Goal: Task Accomplishment & Management: Complete application form

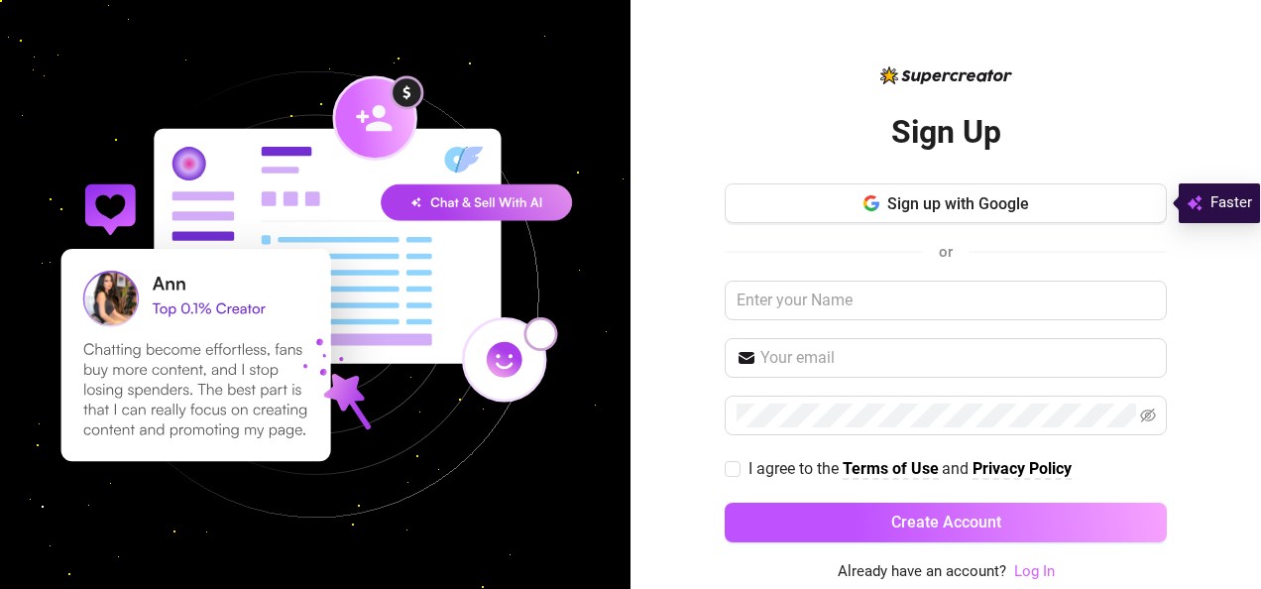
click at [1027, 573] on link "Log In" at bounding box center [1034, 571] width 41 height 18
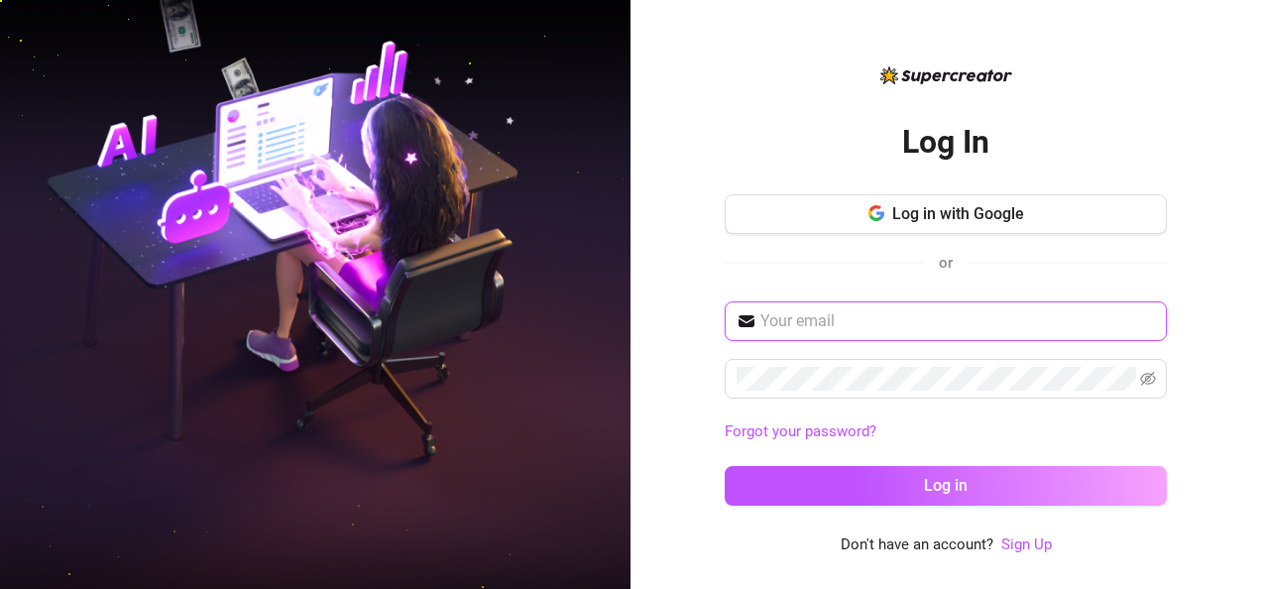
click at [912, 323] on input "text" at bounding box center [957, 321] width 394 height 24
type input "[EMAIL_ADDRESS][DOMAIN_NAME]"
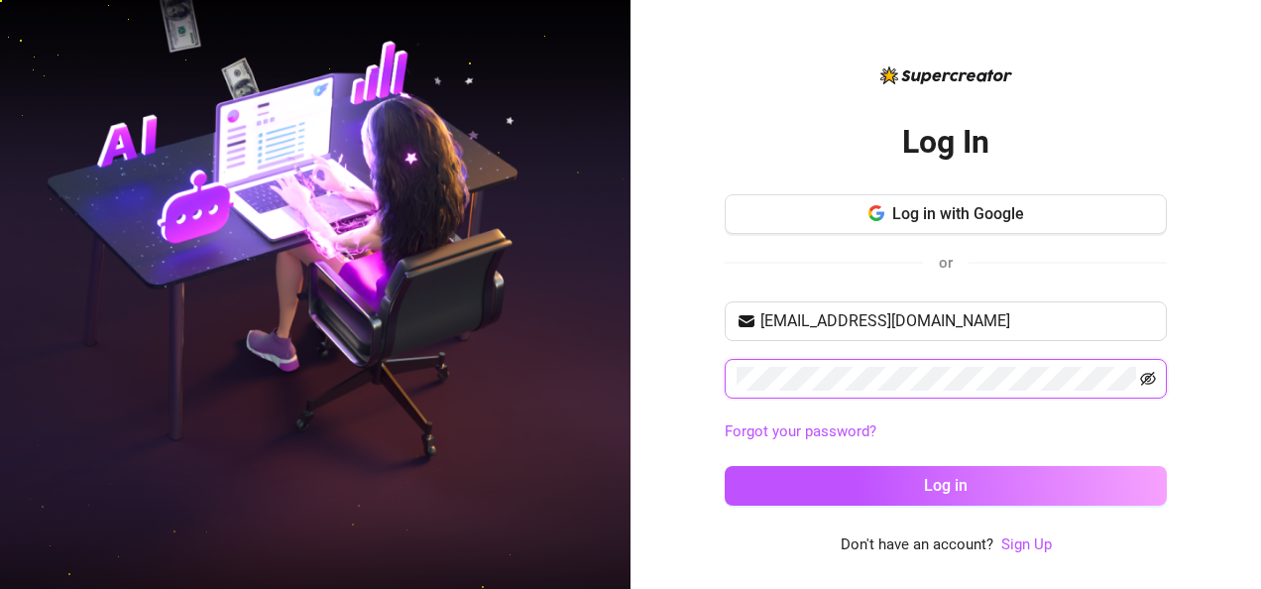
click at [1144, 382] on icon "eye-invisible" at bounding box center [1148, 379] width 16 height 16
click at [1148, 371] on icon "eye-invisible" at bounding box center [1148, 379] width 16 height 16
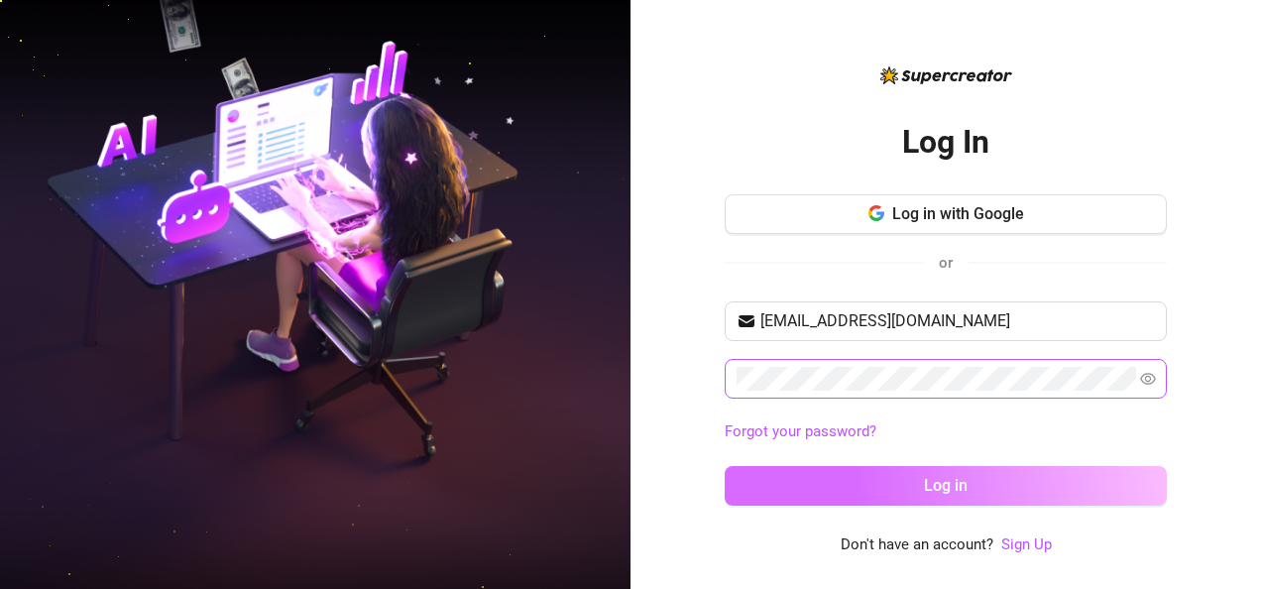
click at [1066, 495] on button "Log in" at bounding box center [946, 486] width 442 height 40
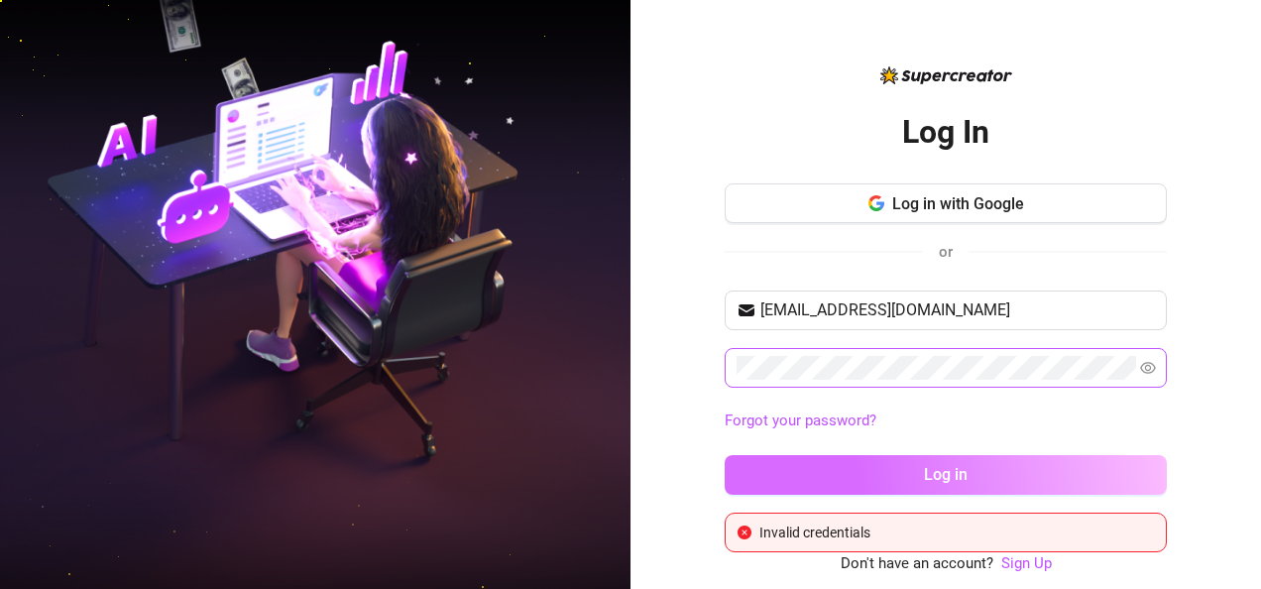
click at [1064, 489] on button "Log in" at bounding box center [946, 475] width 442 height 40
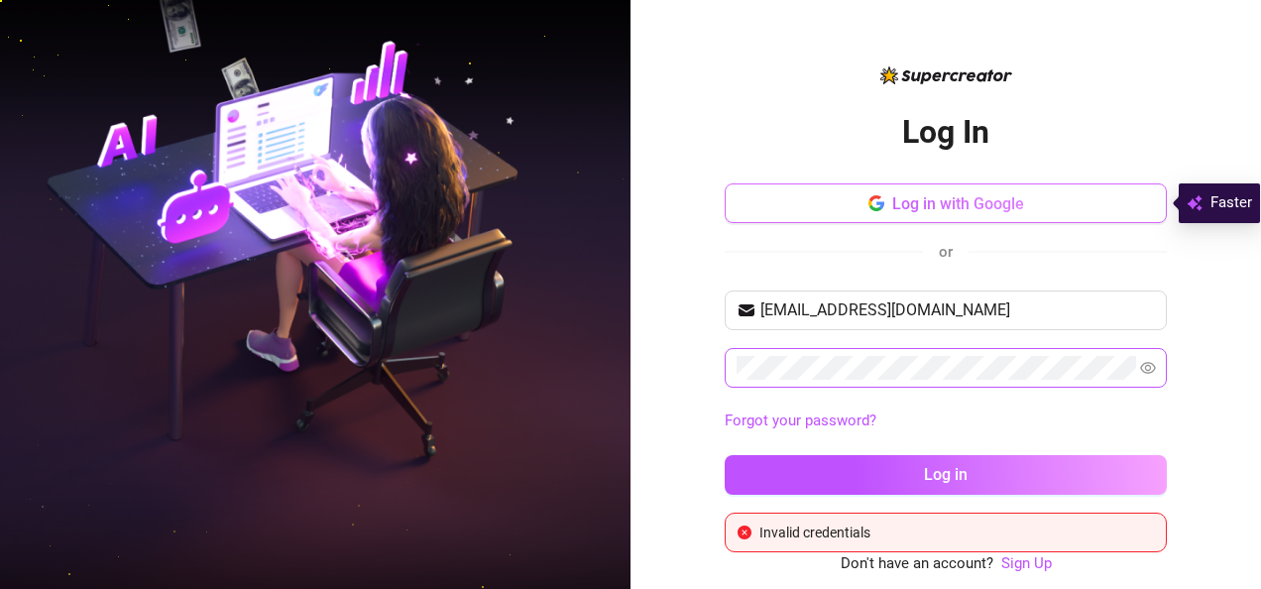
click at [1061, 194] on button "Log in with Google" at bounding box center [946, 203] width 442 height 40
click at [975, 401] on div "[EMAIL_ADDRESS][DOMAIN_NAME] Forgot your password? Log in" at bounding box center [946, 401] width 442 height 222
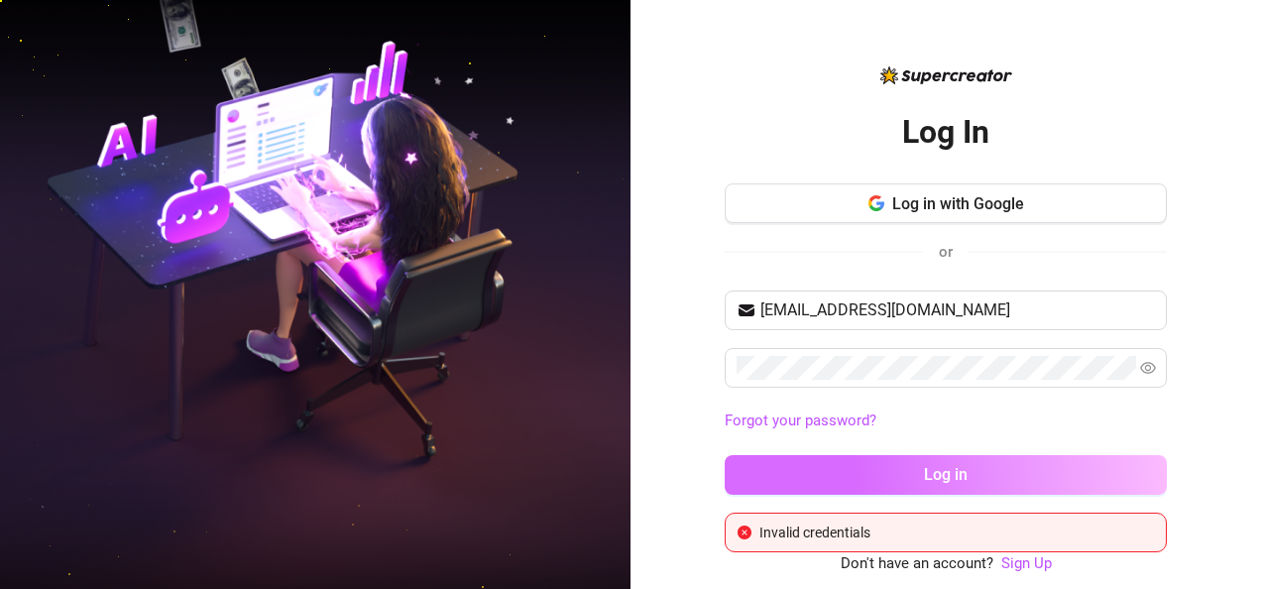
click at [811, 456] on button "Log in" at bounding box center [946, 475] width 442 height 40
click at [843, 462] on button "Log in" at bounding box center [946, 475] width 442 height 40
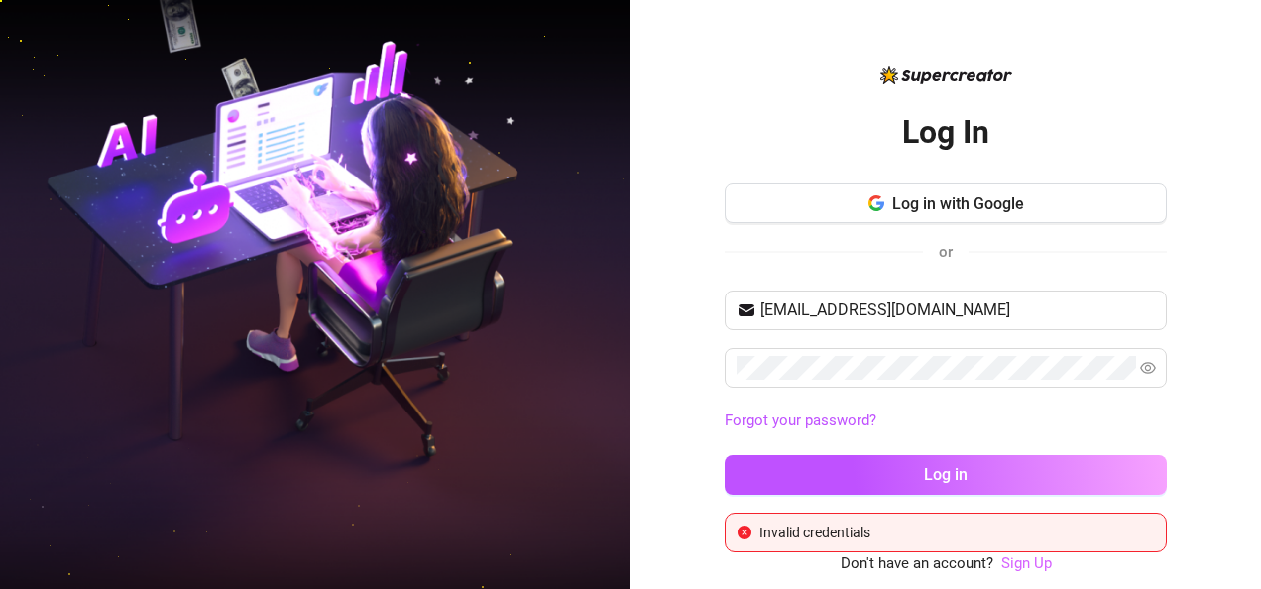
drag, startPoint x: 843, startPoint y: 462, endPoint x: 1037, endPoint y: 562, distance: 217.7
click at [1037, 557] on div "Log In Log in with Google or [EMAIL_ADDRESS][DOMAIN_NAME] Forgot your password?…" at bounding box center [946, 310] width 442 height 494
click at [1037, 562] on link "Sign Up" at bounding box center [1026, 563] width 51 height 18
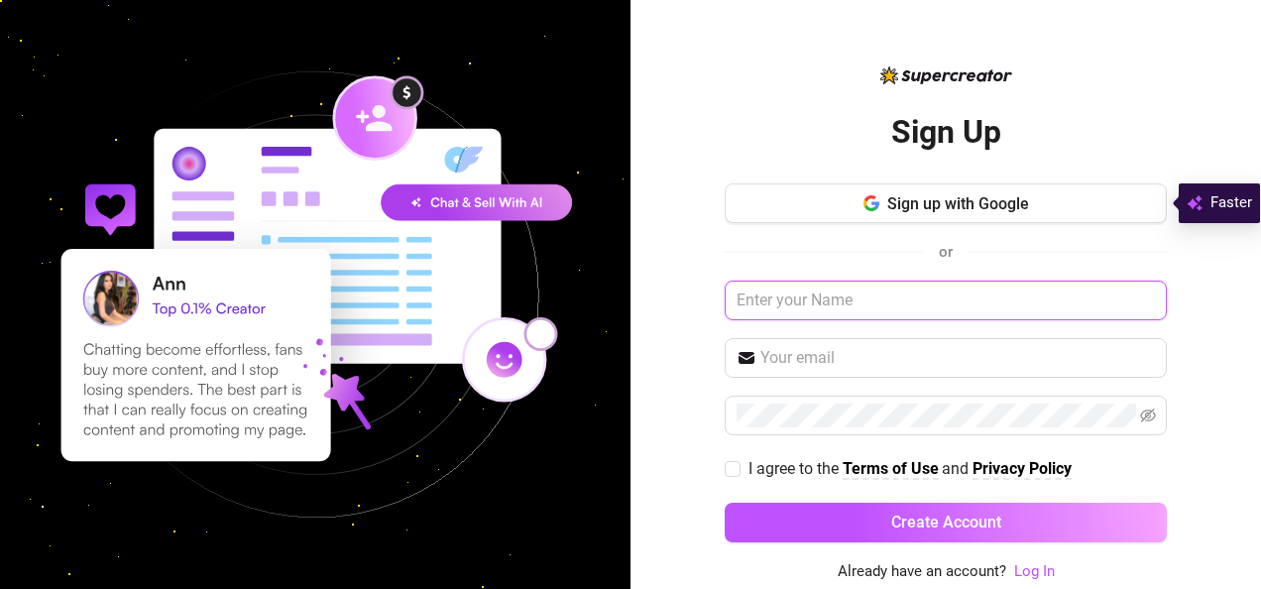
click at [902, 303] on input "text" at bounding box center [946, 300] width 442 height 40
type input "Edcel"
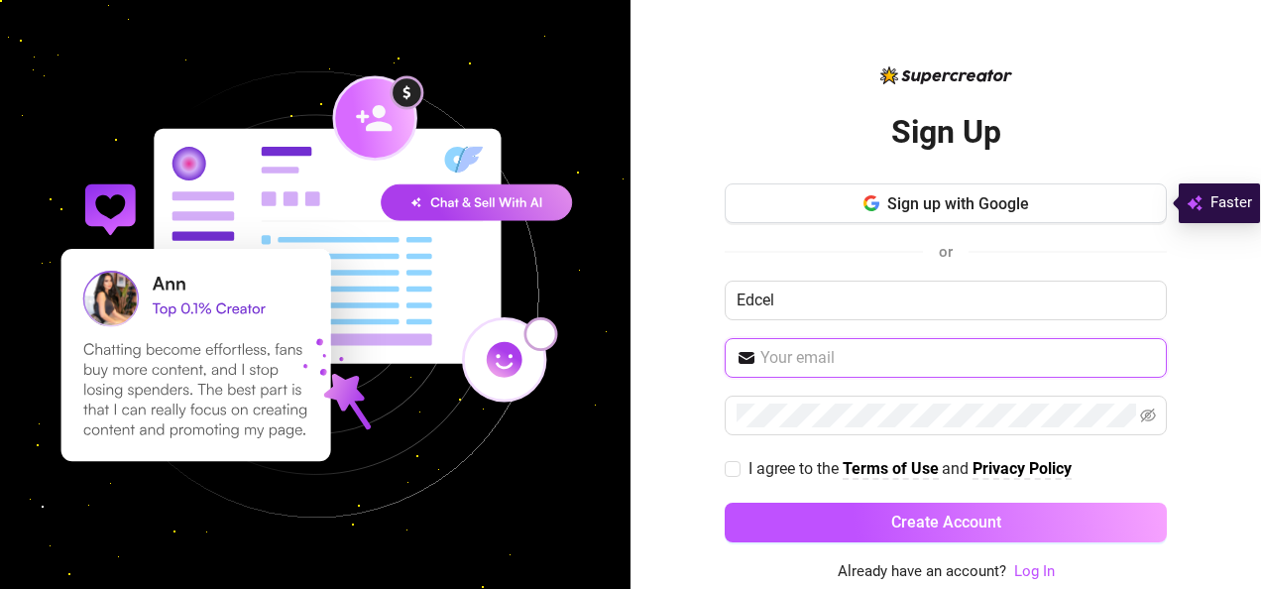
click at [887, 348] on input "text" at bounding box center [957, 358] width 394 height 24
type input "[EMAIL_ADDRESS][DOMAIN_NAME]"
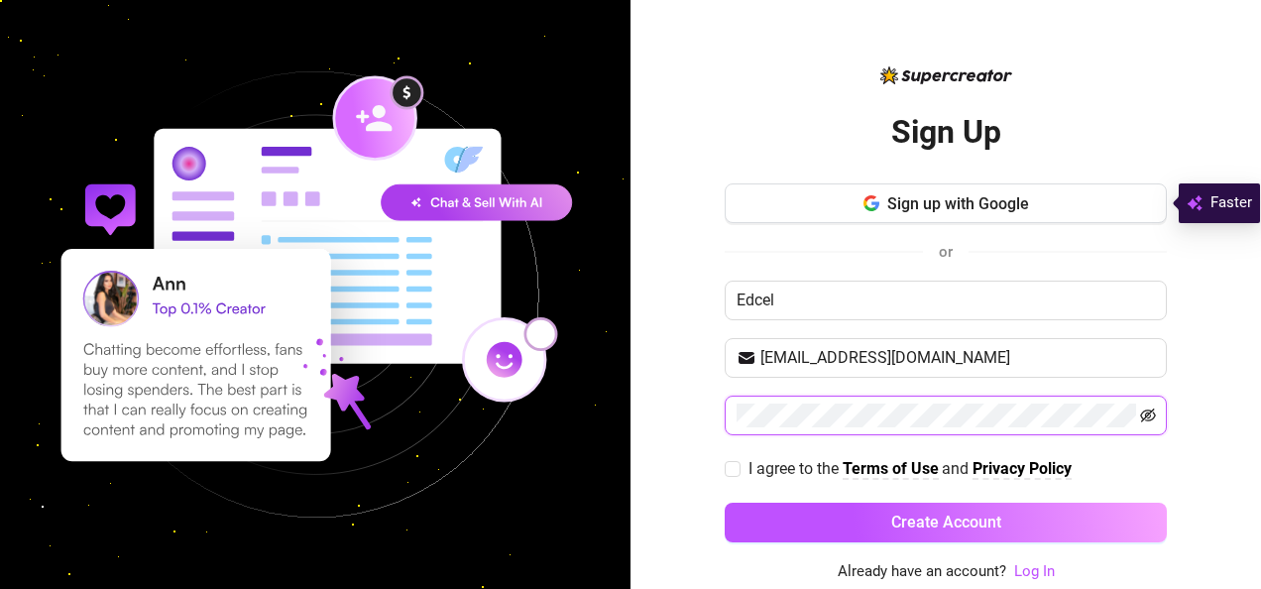
click at [1150, 414] on icon "eye-invisible" at bounding box center [1148, 416] width 4 height 4
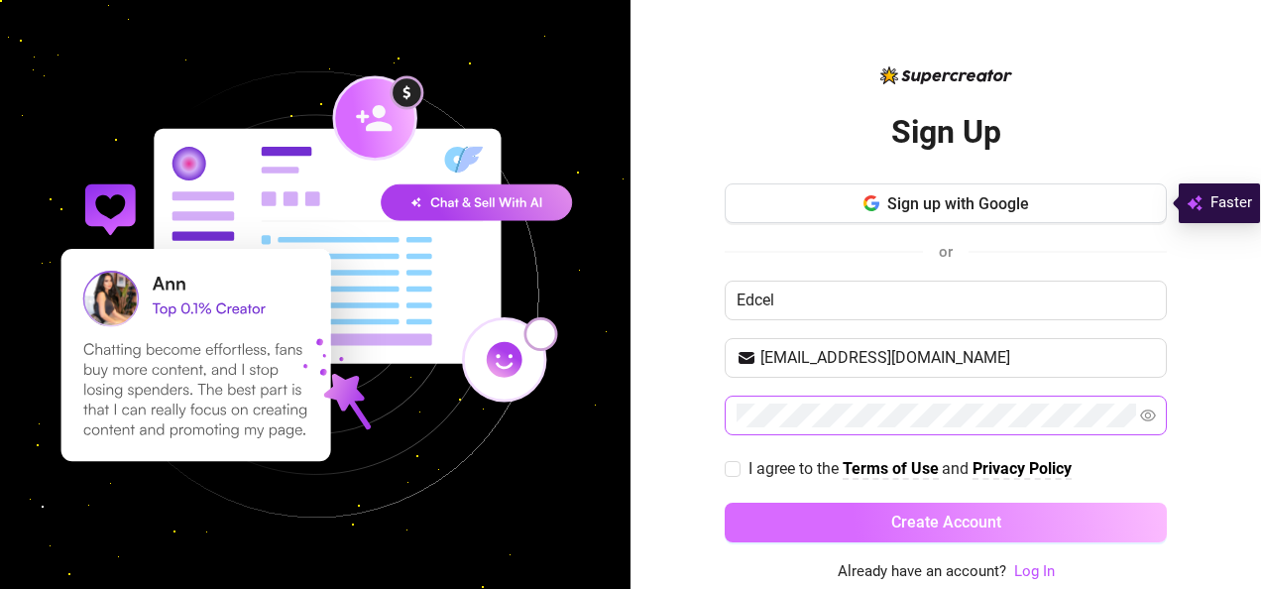
click at [1043, 526] on button "Create Account" at bounding box center [946, 523] width 442 height 40
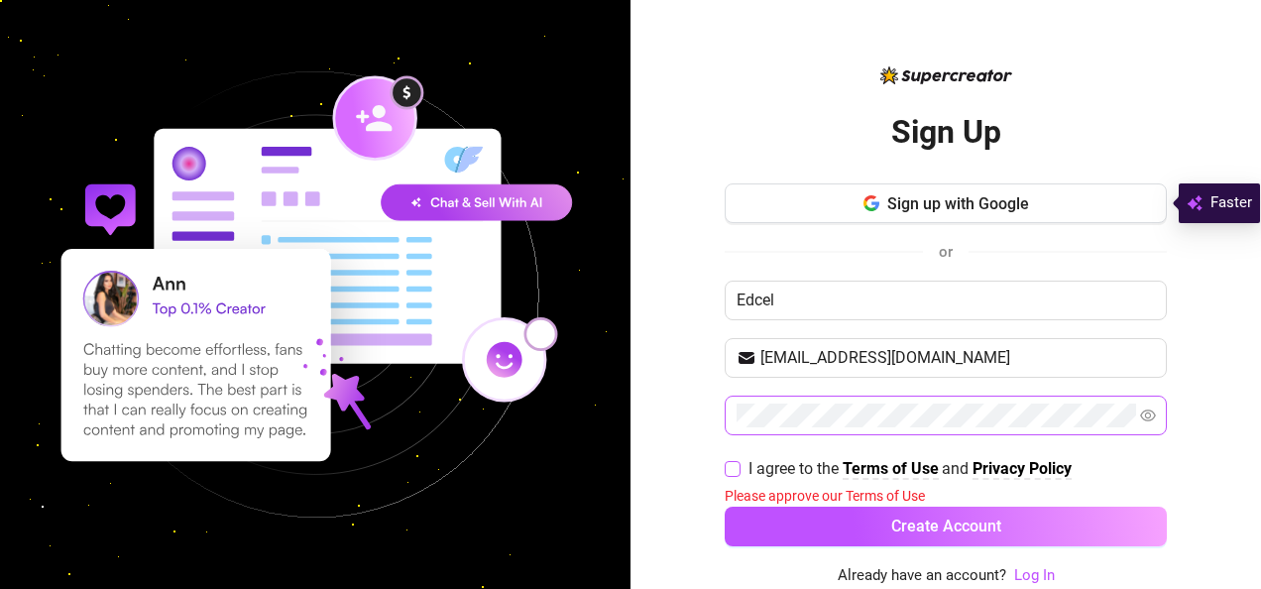
click at [730, 462] on input "I agree to the Terms of Use and Privacy Policy" at bounding box center [732, 468] width 14 height 14
checkbox input "true"
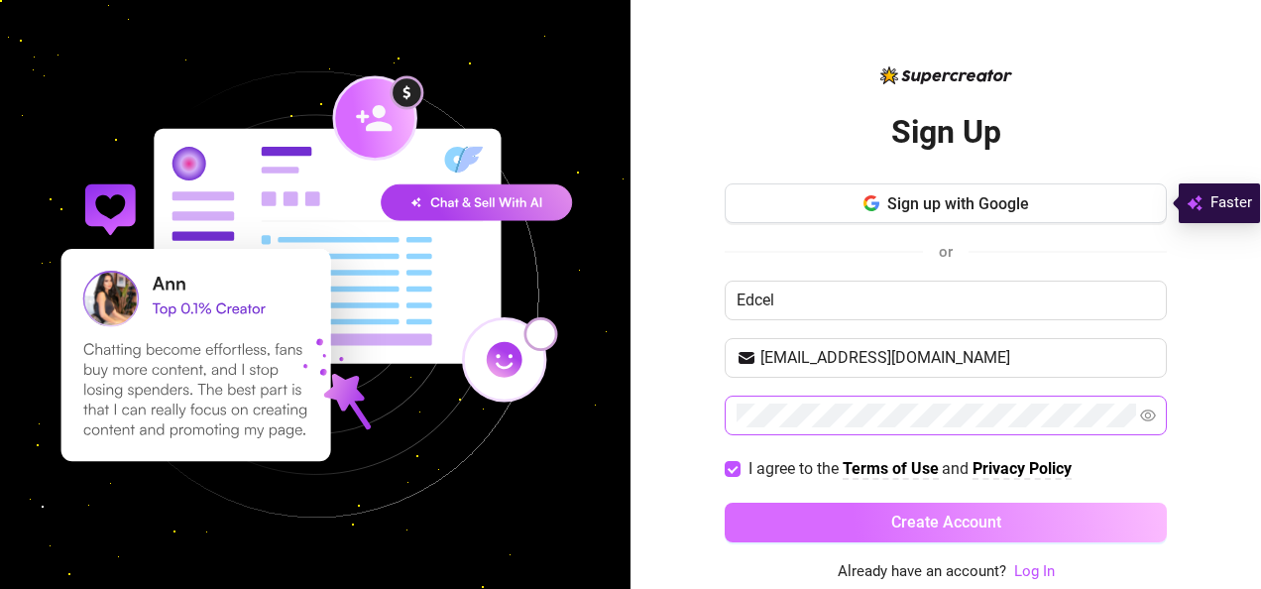
click at [804, 518] on button "Create Account" at bounding box center [946, 523] width 442 height 40
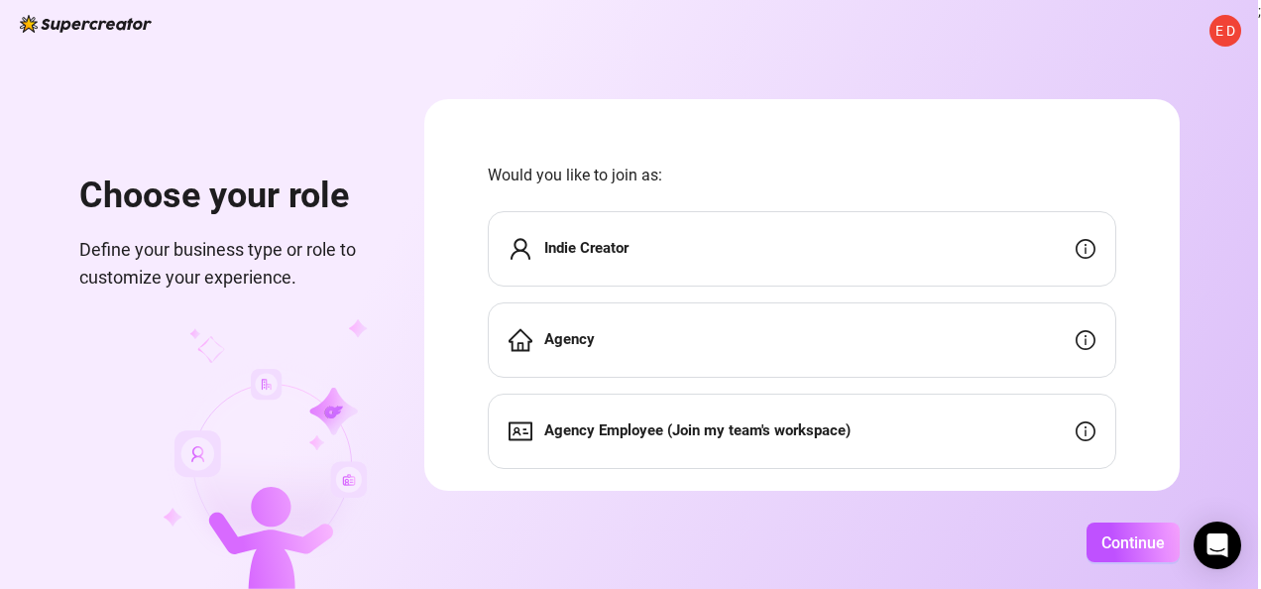
click at [1124, 518] on div "E D Choose your role Define your business type or role to customize your experi…" at bounding box center [629, 294] width 1258 height 589
click at [1124, 547] on span "Continue" at bounding box center [1132, 542] width 63 height 19
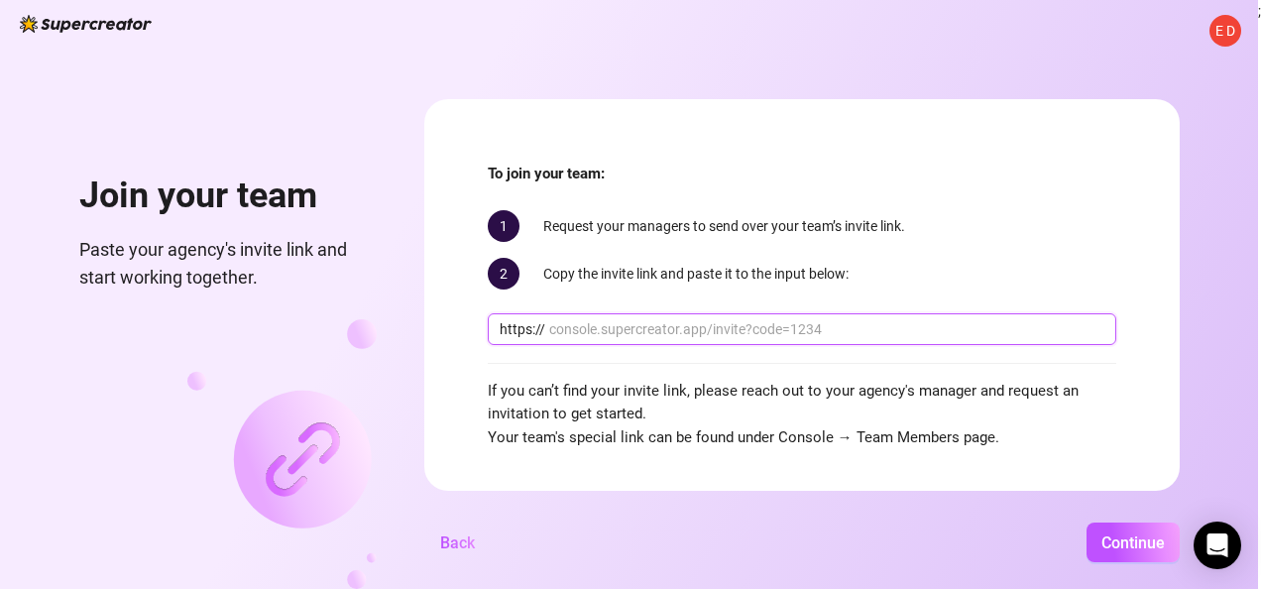
paste input "//[DOMAIN_NAME][URL][PERSON_NAME]"
click at [710, 329] on input "//[DOMAIN_NAME][URL][PERSON_NAME]" at bounding box center [826, 329] width 555 height 22
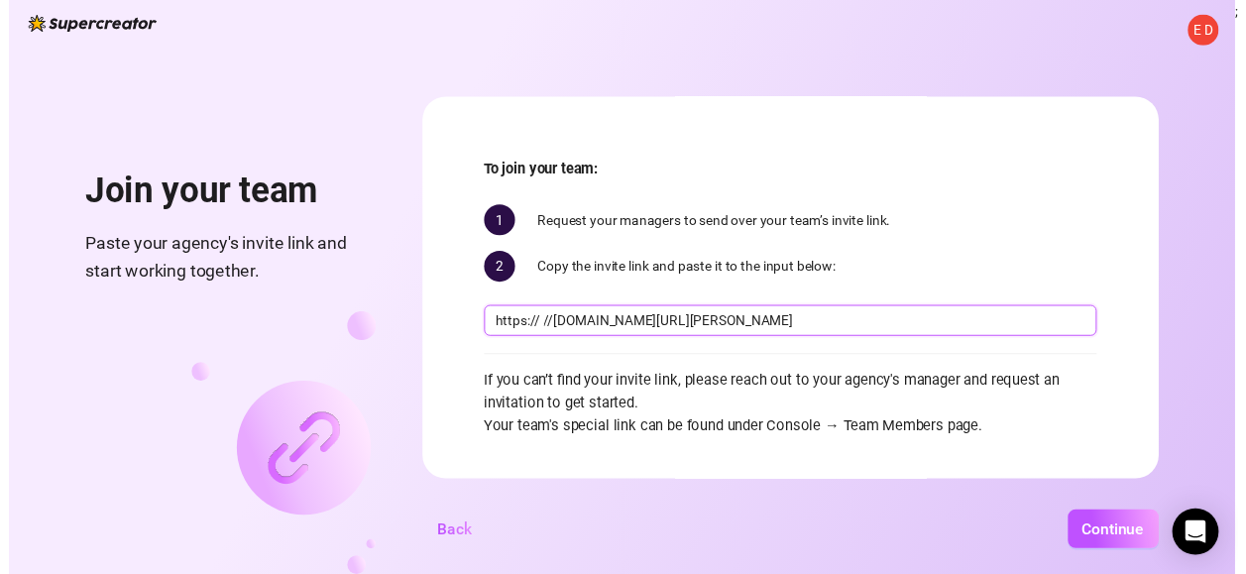
scroll to position [0, 0]
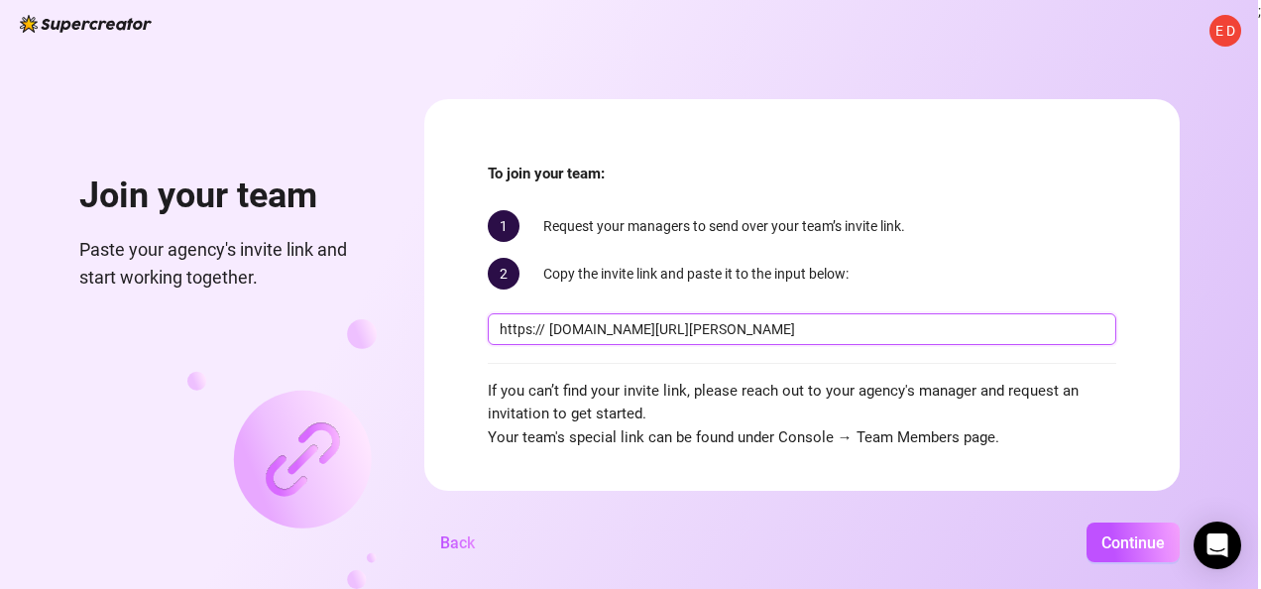
type input "[DOMAIN_NAME][URL][PERSON_NAME]"
click at [541, 329] on span "https://" at bounding box center [523, 329] width 46 height 22
click at [545, 332] on span "https:// [DOMAIN_NAME][URL][PERSON_NAME]" at bounding box center [802, 329] width 628 height 32
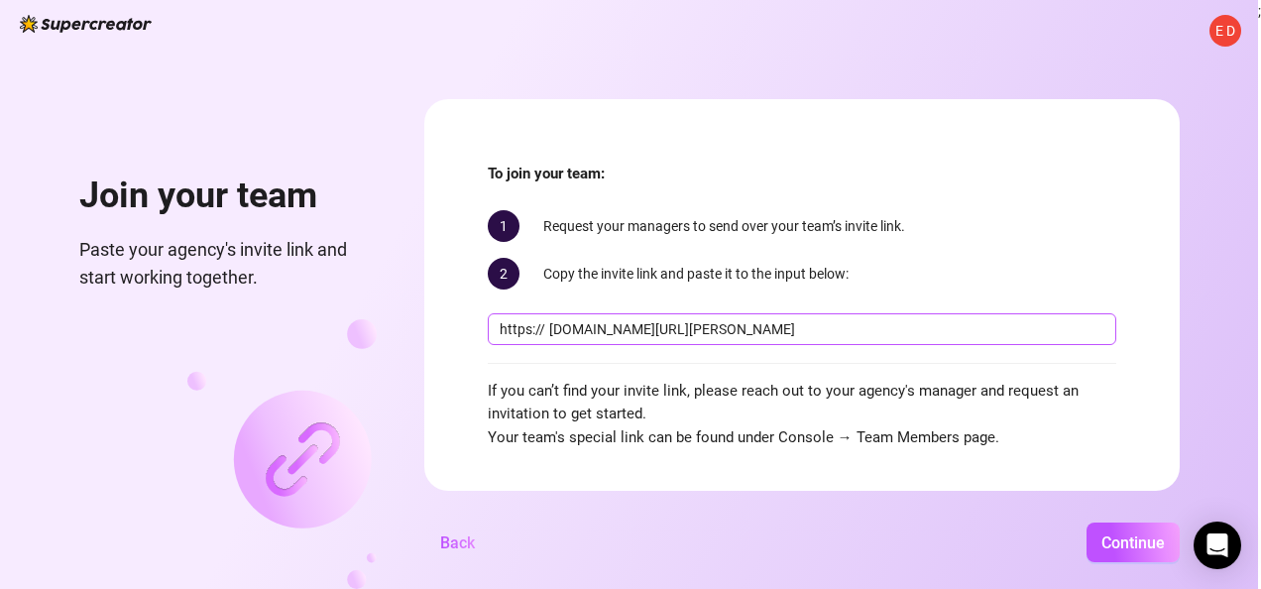
click at [537, 327] on span "https://" at bounding box center [523, 329] width 46 height 22
click at [1122, 539] on span "Continue" at bounding box center [1132, 542] width 63 height 19
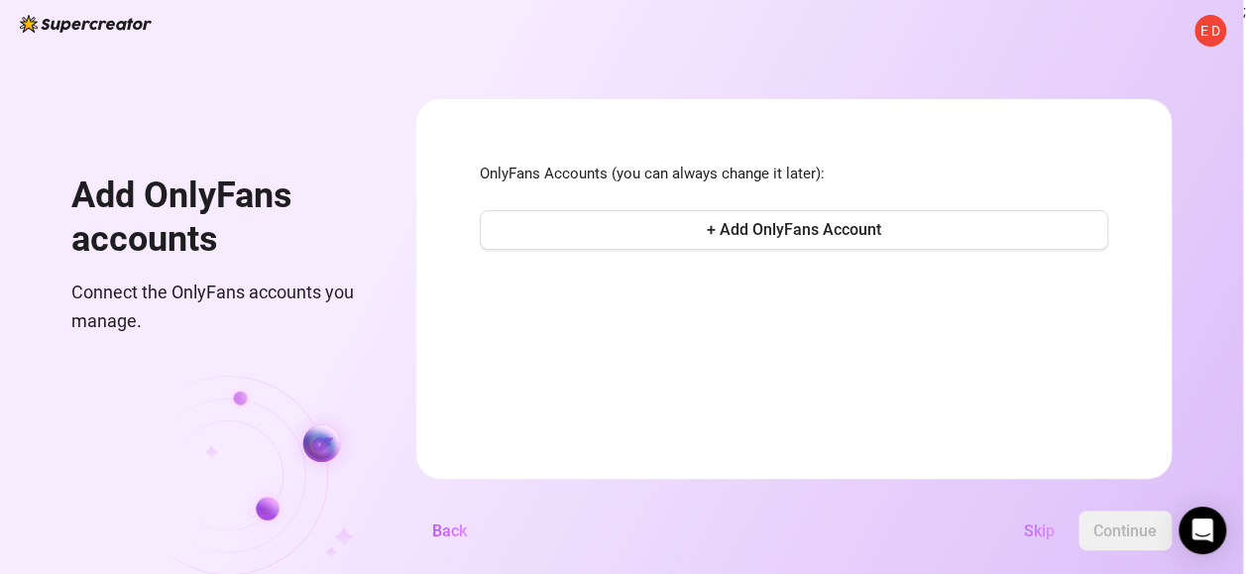
click at [1051, 538] on span "Skip" at bounding box center [1039, 530] width 31 height 19
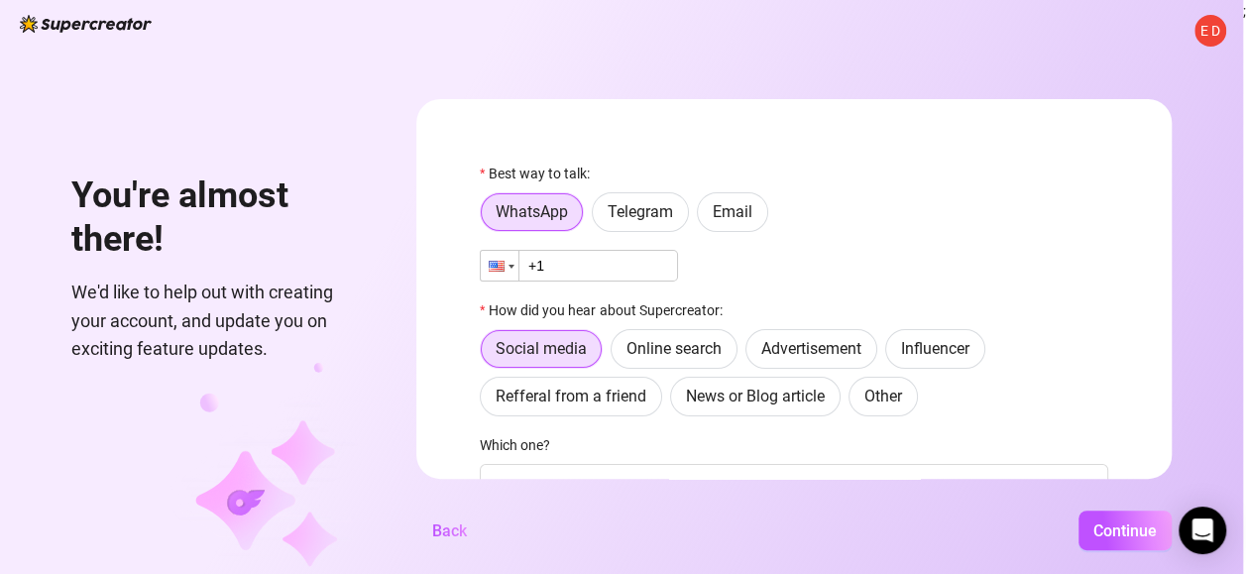
click at [518, 270] on div at bounding box center [500, 266] width 38 height 30
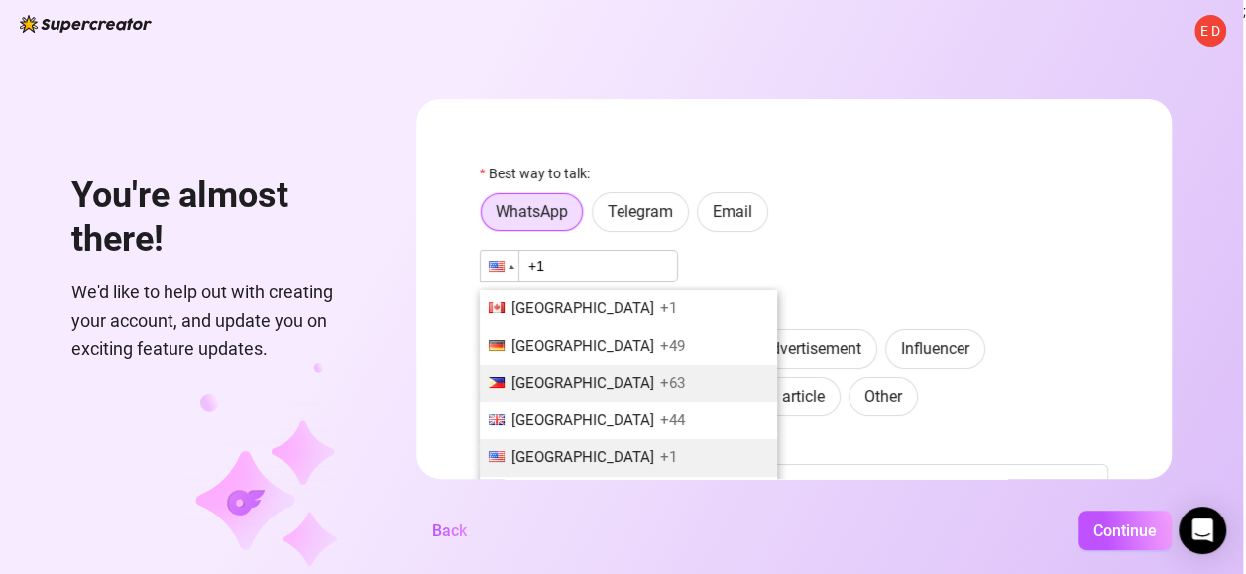
click at [558, 385] on span "[GEOGRAPHIC_DATA]" at bounding box center [582, 383] width 143 height 18
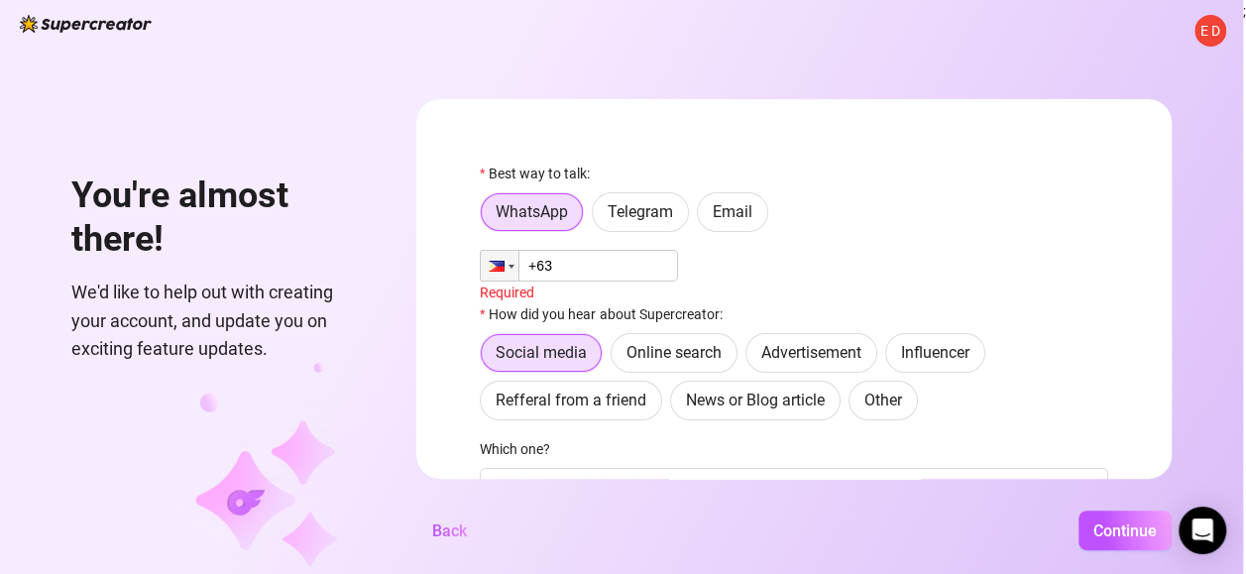
click at [608, 272] on input "+63" at bounding box center [579, 266] width 198 height 32
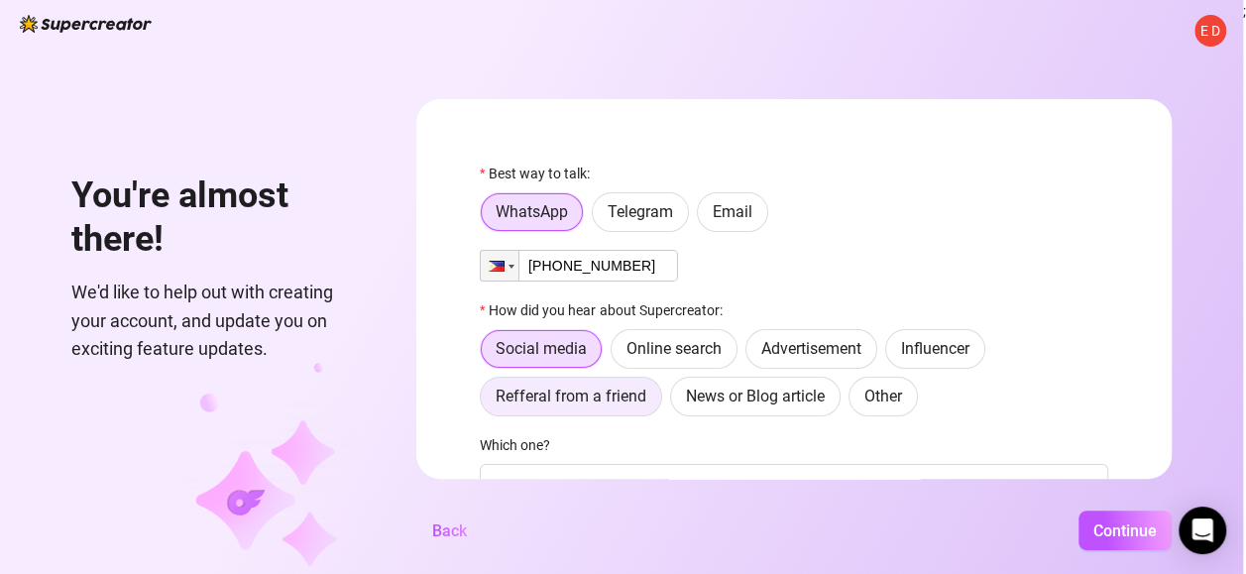
type input "[PHONE_NUMBER]"
click at [628, 381] on label "Refferal from a friend" at bounding box center [571, 397] width 182 height 40
click at [486, 401] on input "Refferal from a friend" at bounding box center [486, 401] width 0 height 0
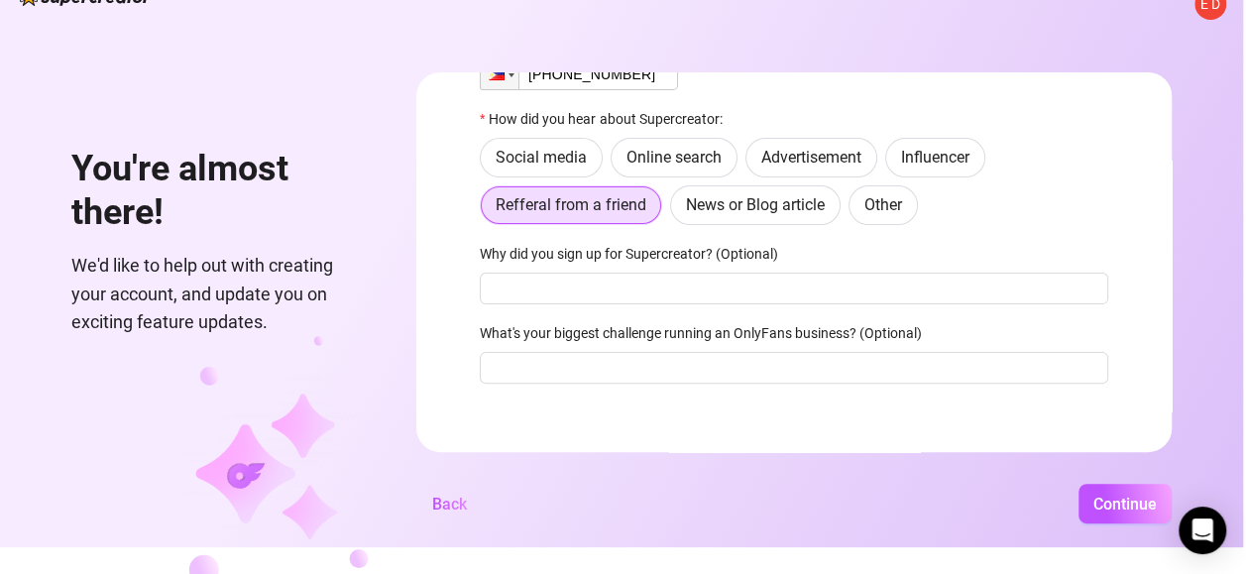
scroll to position [58, 0]
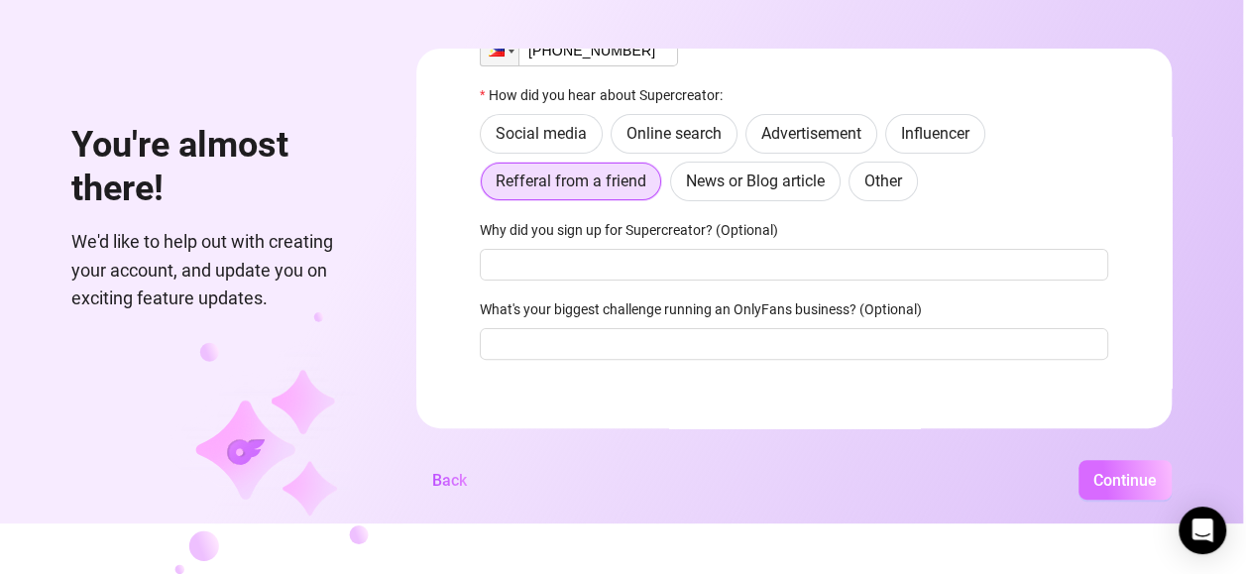
click at [1138, 482] on span "Continue" at bounding box center [1124, 480] width 63 height 19
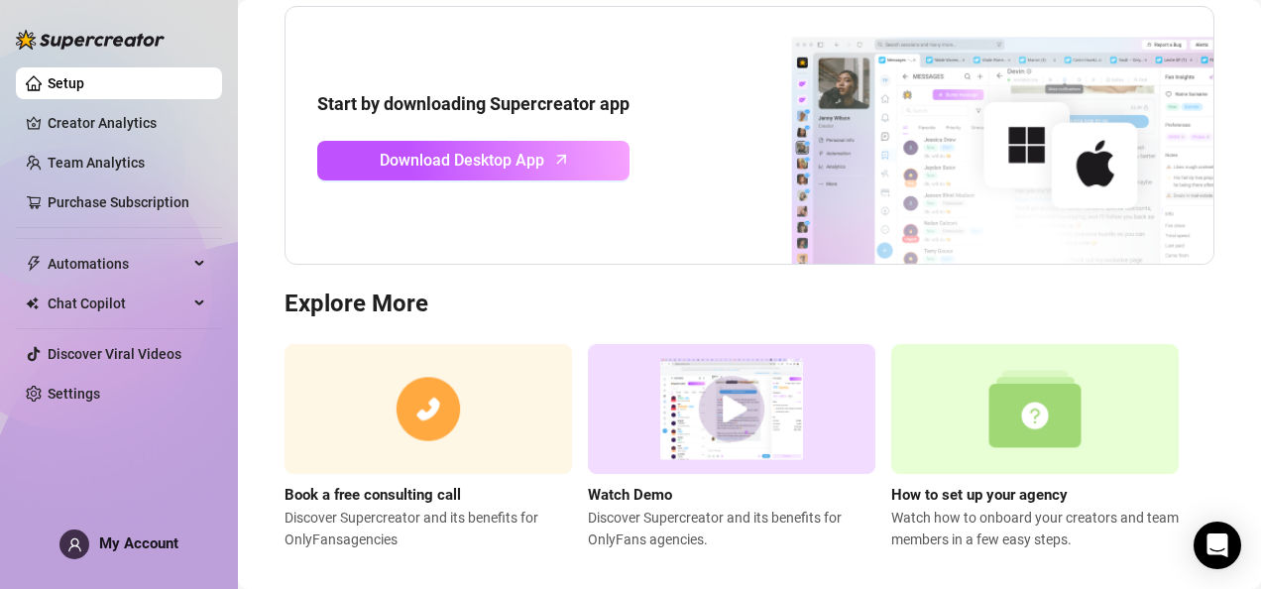
scroll to position [224, 0]
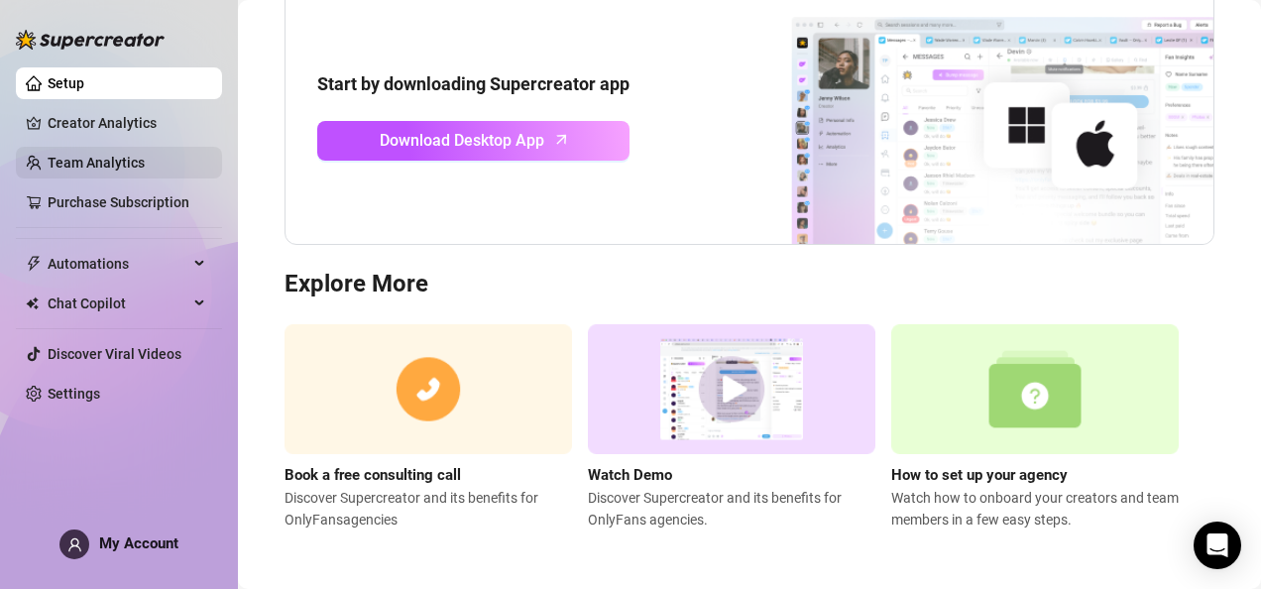
click at [145, 170] on link "Team Analytics" at bounding box center [96, 163] width 97 height 16
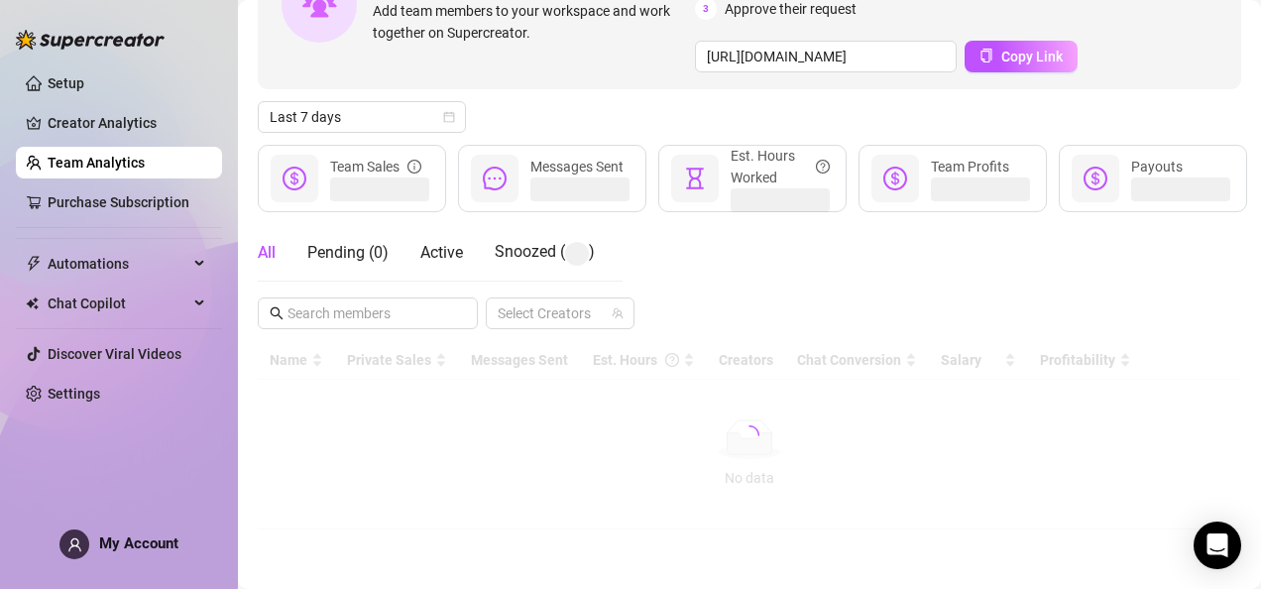
scroll to position [189, 0]
click at [143, 129] on link "Creator Analytics" at bounding box center [127, 123] width 159 height 32
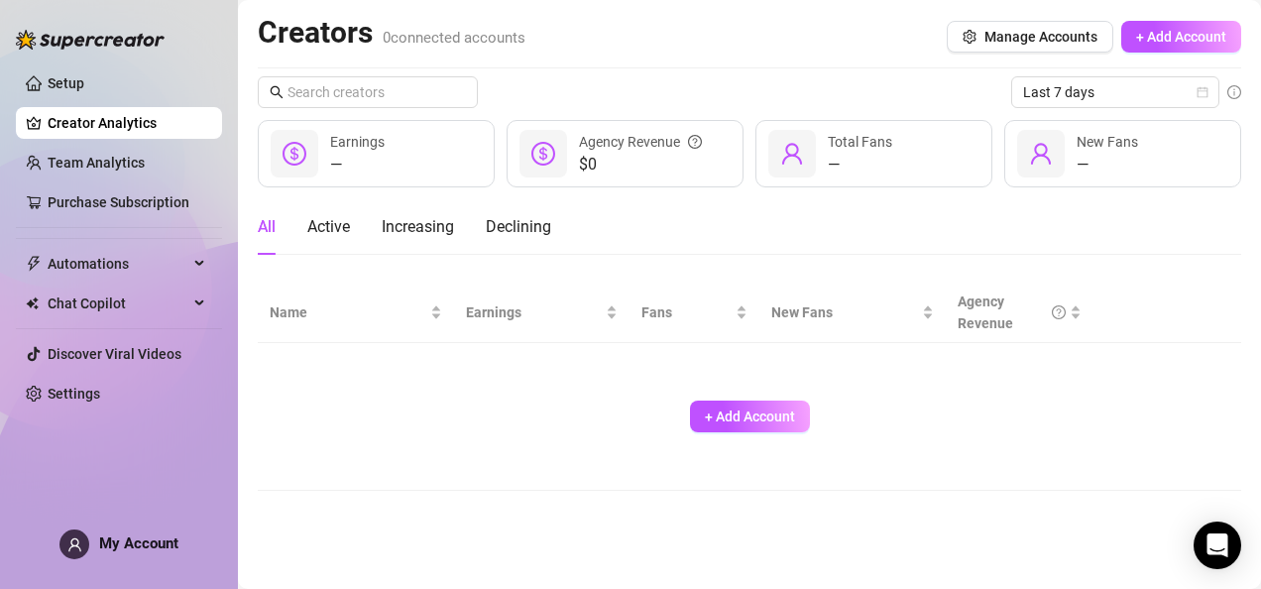
click at [196, 539] on div "Setup Creator Analytics Team Analytics Purchase Subscription Automations Chat C…" at bounding box center [119, 285] width 206 height 571
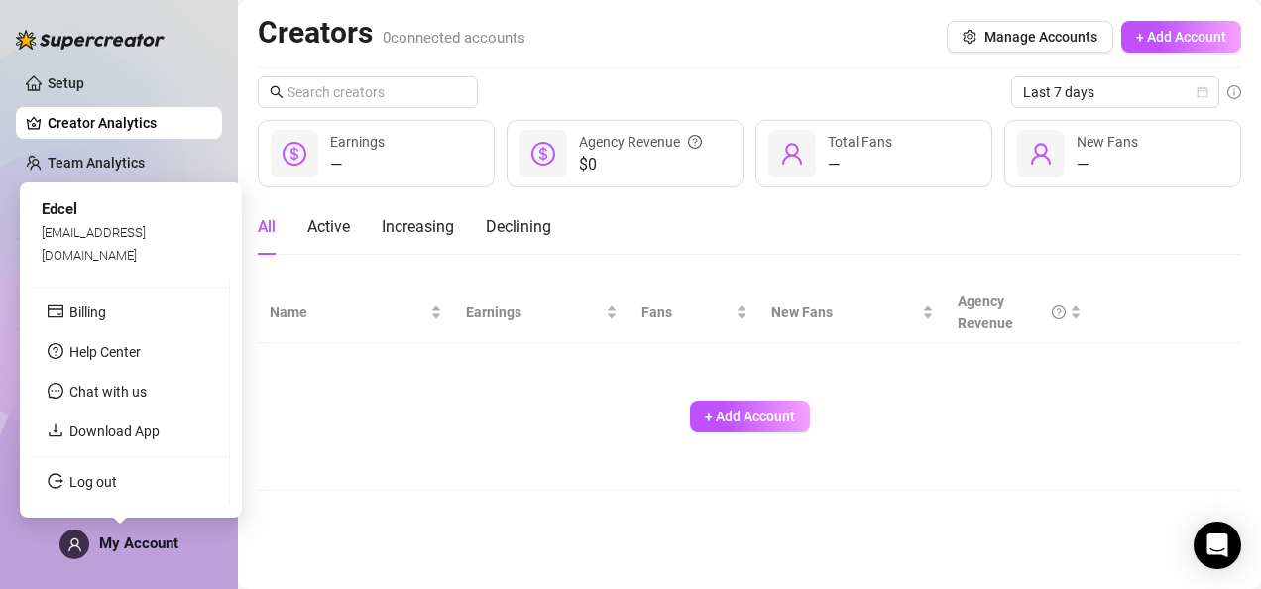
click at [148, 543] on span "My Account" at bounding box center [138, 543] width 79 height 18
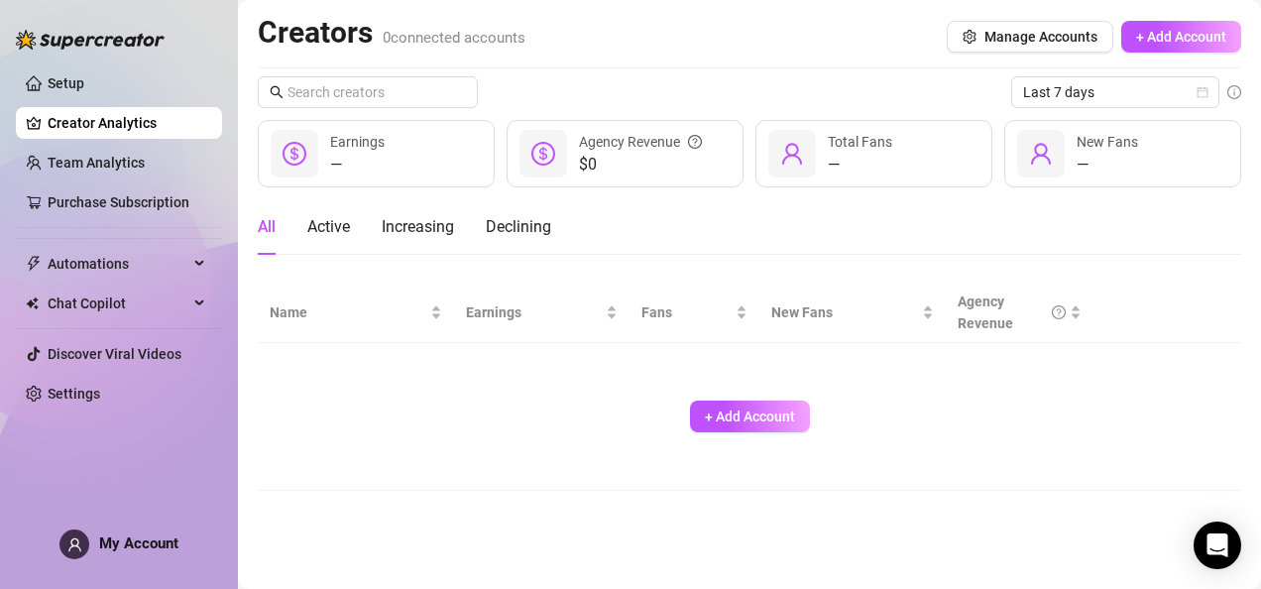
click at [637, 441] on div "+ Add Account" at bounding box center [749, 416] width 959 height 131
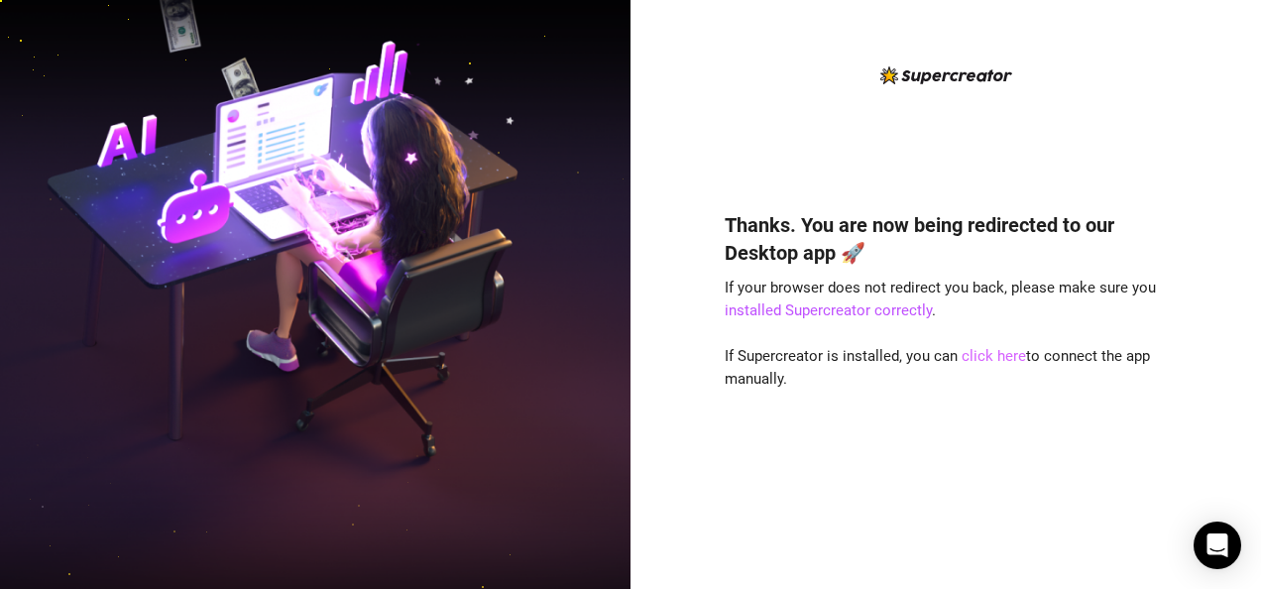
click at [1004, 359] on link "click here" at bounding box center [993, 356] width 64 height 18
click at [961, 359] on link "click here" at bounding box center [993, 356] width 64 height 18
click at [979, 360] on link "click here" at bounding box center [993, 356] width 64 height 18
click at [996, 359] on link "click here" at bounding box center [993, 356] width 64 height 18
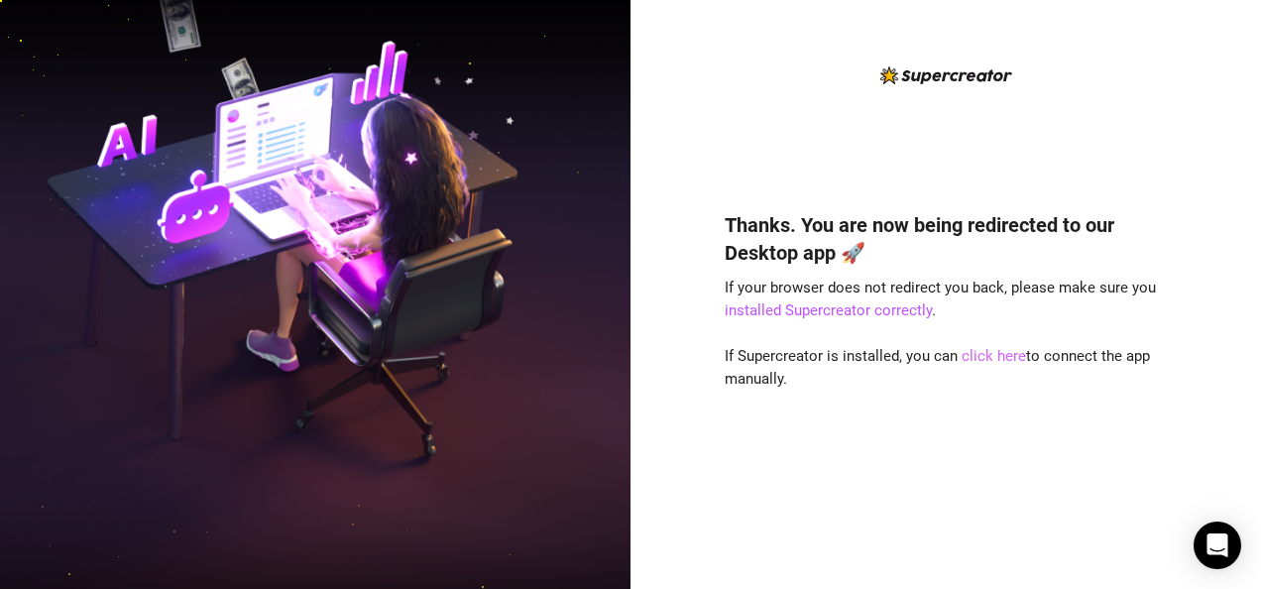
click at [1003, 358] on link "click here" at bounding box center [993, 356] width 64 height 18
